Goal: Task Accomplishment & Management: Complete application form

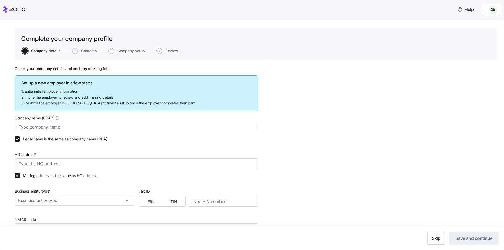
type input "TRU Staffing Partners, Inc"
type input "244 5th Ave suite 1214, New York, NY 10001, USA"
type input "271565092"
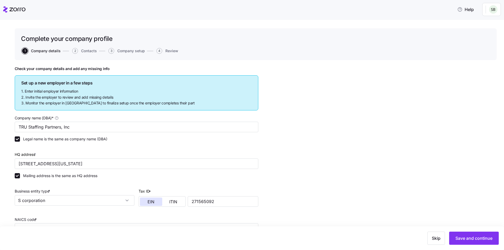
type input "S corporation"
type input "561320 - Temporary Help Services"
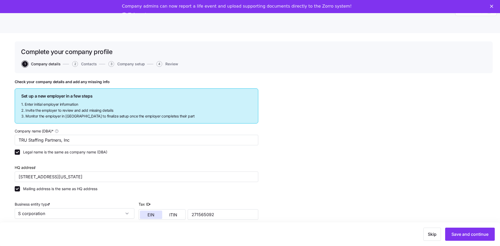
click at [455, 115] on div "Check your company details and add any missing info Set up a new employer in a …" at bounding box center [254, 209] width 478 height 259
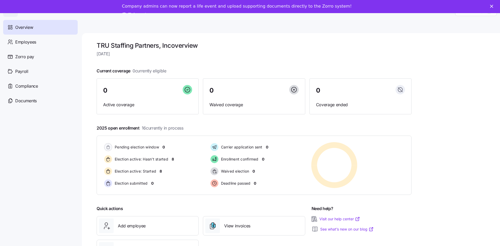
drag, startPoint x: 485, startPoint y: 0, endPoint x: 250, endPoint y: 54, distance: 241.0
click at [250, 54] on span "Tuesday, August 26" at bounding box center [254, 54] width 315 height 7
click at [496, 8] on div "Company admins can now report a life event and upload supporting documents dire…" at bounding box center [250, 10] width 500 height 17
click at [494, 6] on polygon "Close" at bounding box center [491, 6] width 3 height 3
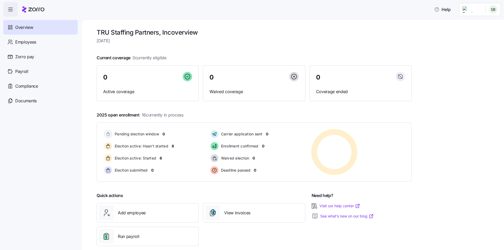
click at [489, 11] on html "Help Overview Employees Zorro pay Payroll Compliance Documents TRU Staffing Par…" at bounding box center [252, 144] width 504 height 288
click at [480, 39] on div "My settings" at bounding box center [476, 37] width 28 height 6
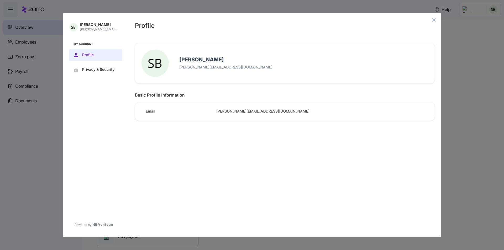
click at [432, 23] on button "close admin-box" at bounding box center [434, 19] width 7 height 7
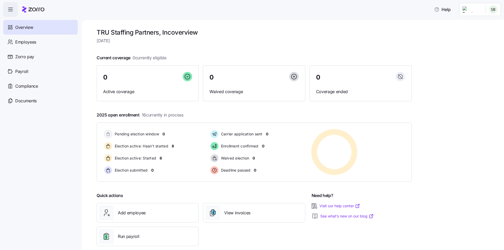
click at [493, 8] on html "Help Overview Employees Zorro pay Payroll Compliance Documents TRU Staffing Par…" at bounding box center [252, 144] width 504 height 288
click at [470, 54] on div "Log out" at bounding box center [472, 53] width 20 height 6
